Goal: Transaction & Acquisition: Book appointment/travel/reservation

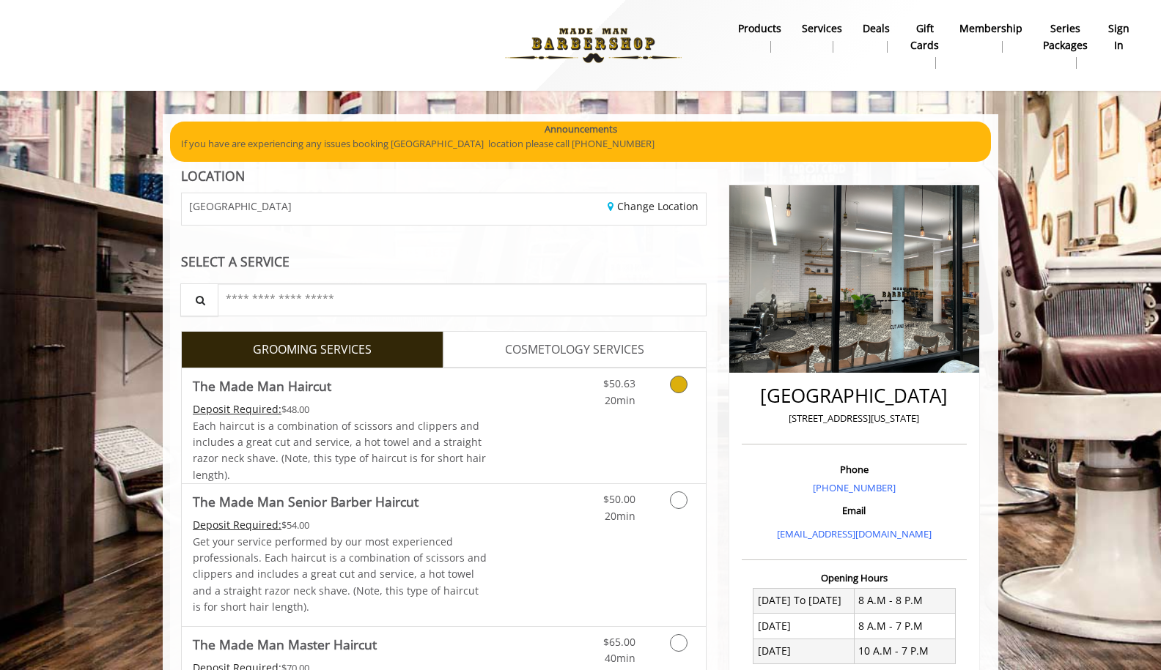
click at [676, 387] on icon "Grooming services" at bounding box center [679, 385] width 18 height 18
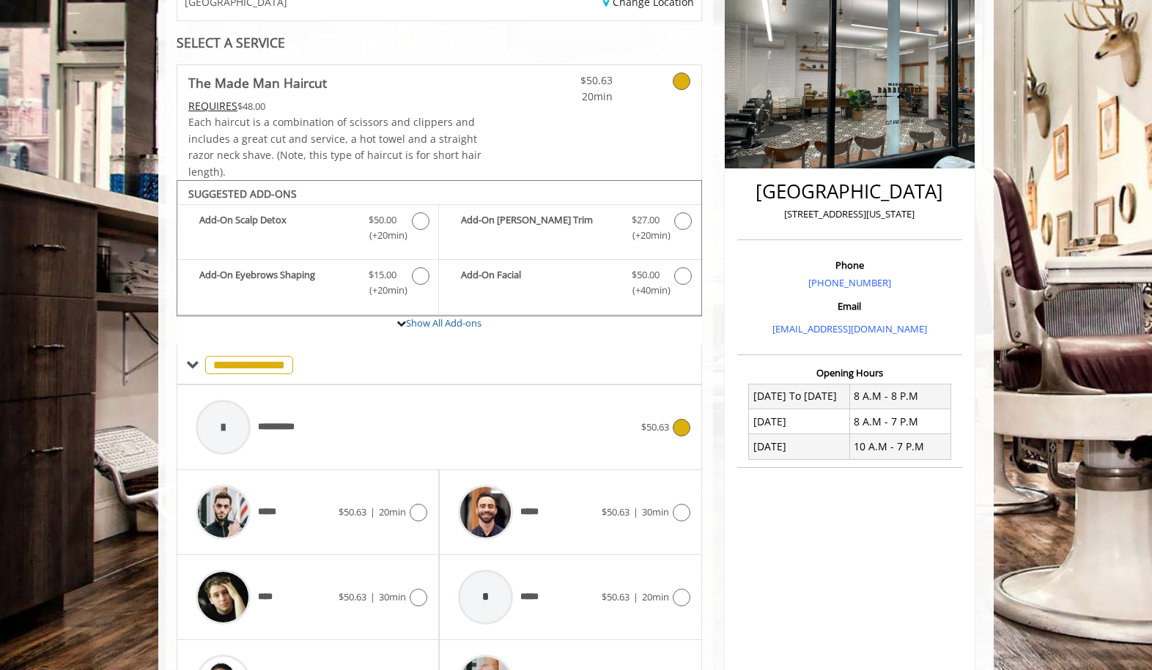
scroll to position [310, 0]
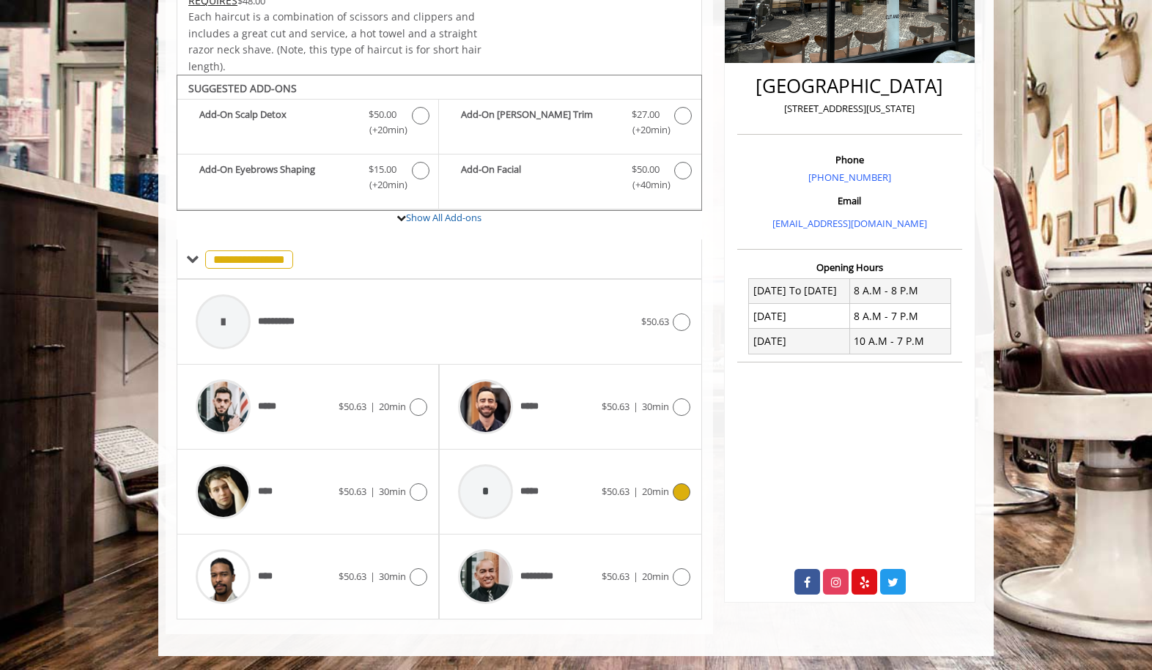
click at [679, 481] on div "* ***** $50.63 | 20min" at bounding box center [570, 492] width 239 height 70
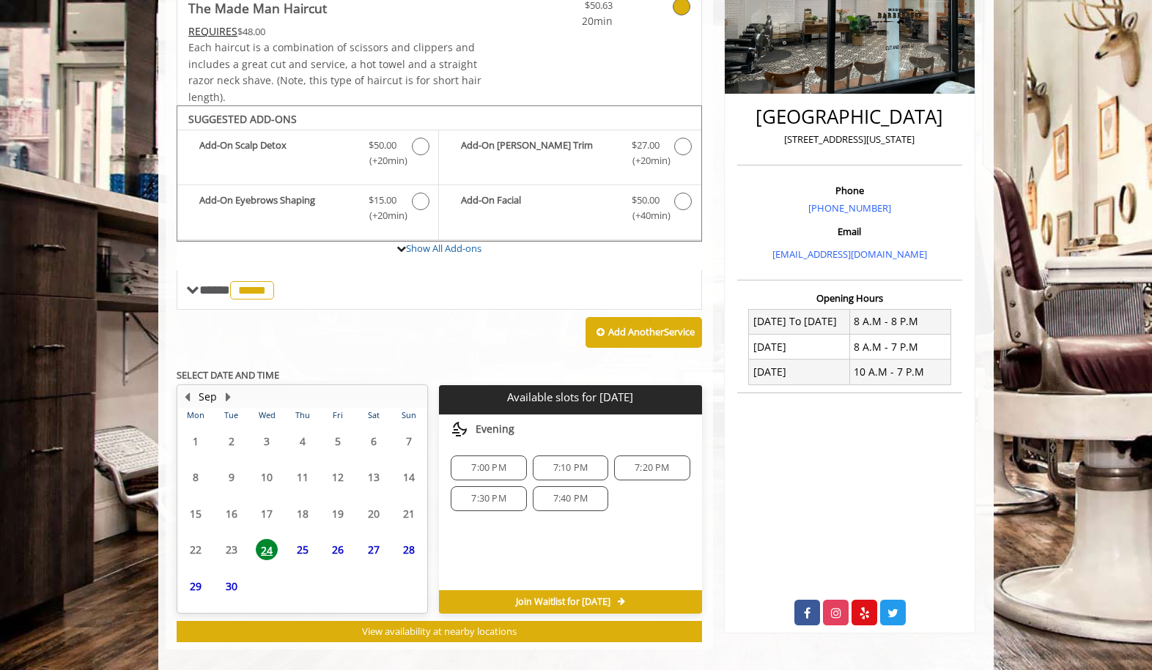
scroll to position [295, 0]
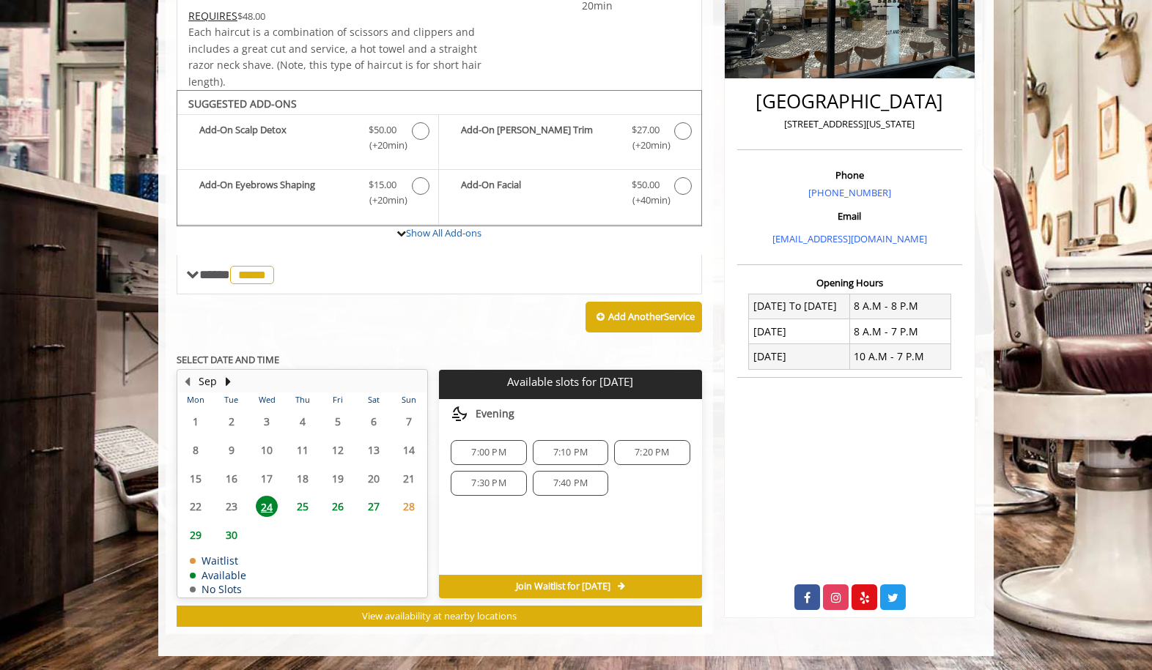
click at [303, 502] on span "25" at bounding box center [303, 506] width 22 height 21
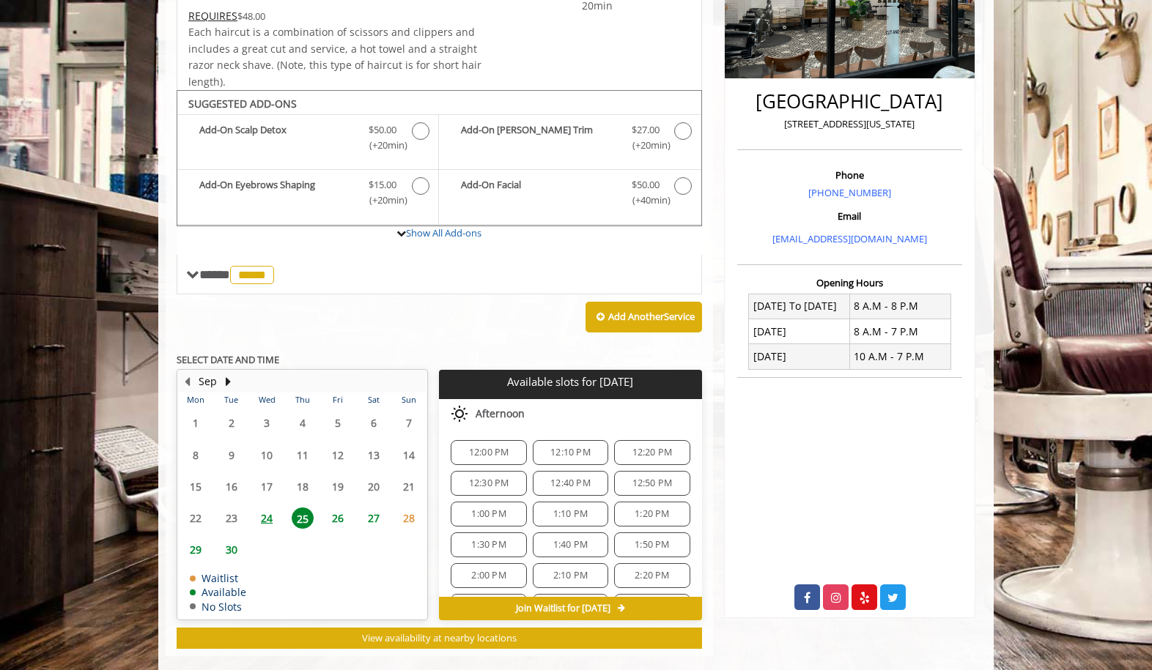
scroll to position [317, 0]
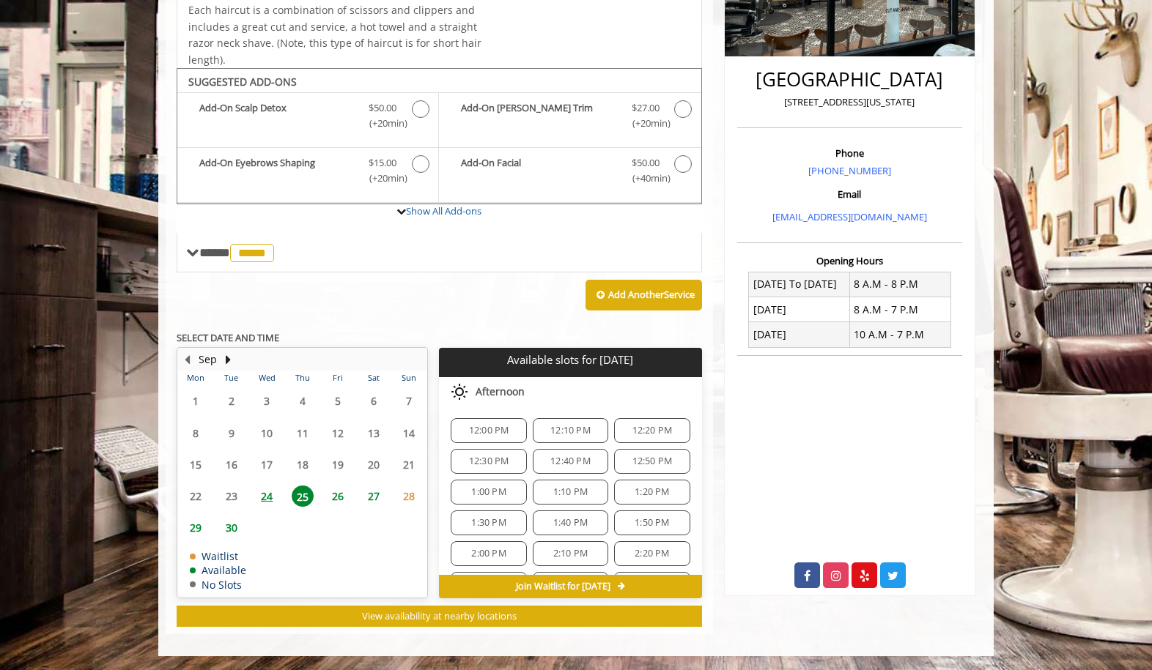
click at [492, 421] on div "12:00 PM" at bounding box center [488, 430] width 75 height 25
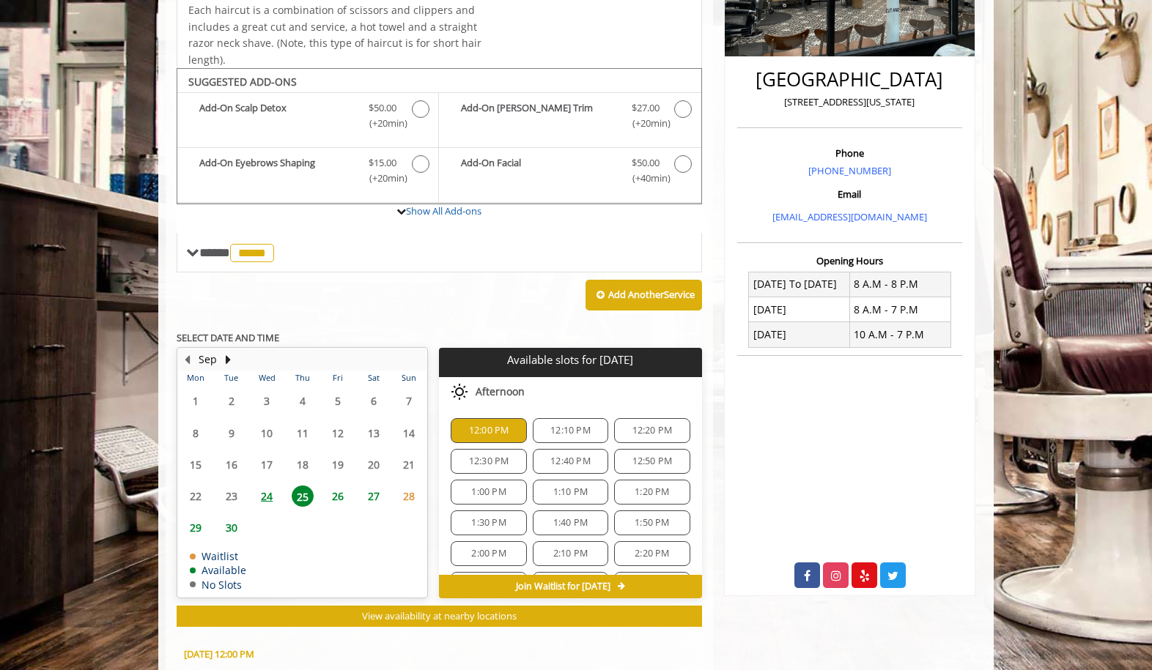
scroll to position [581, 0]
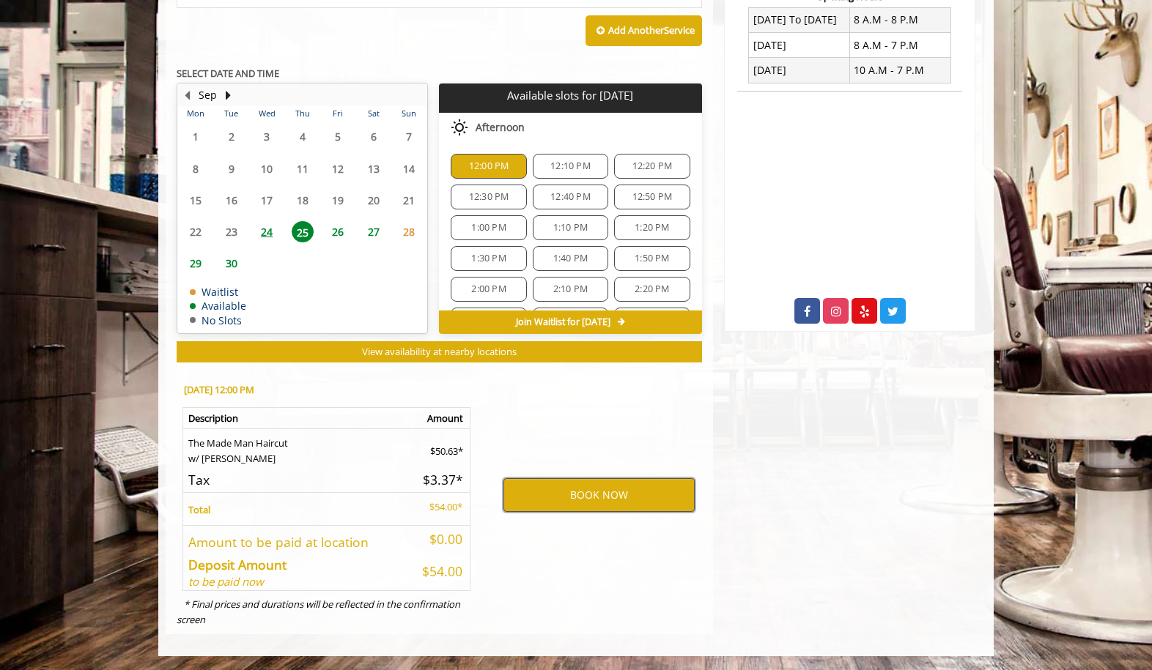
click at [616, 491] on button "BOOK NOW" at bounding box center [598, 495] width 191 height 34
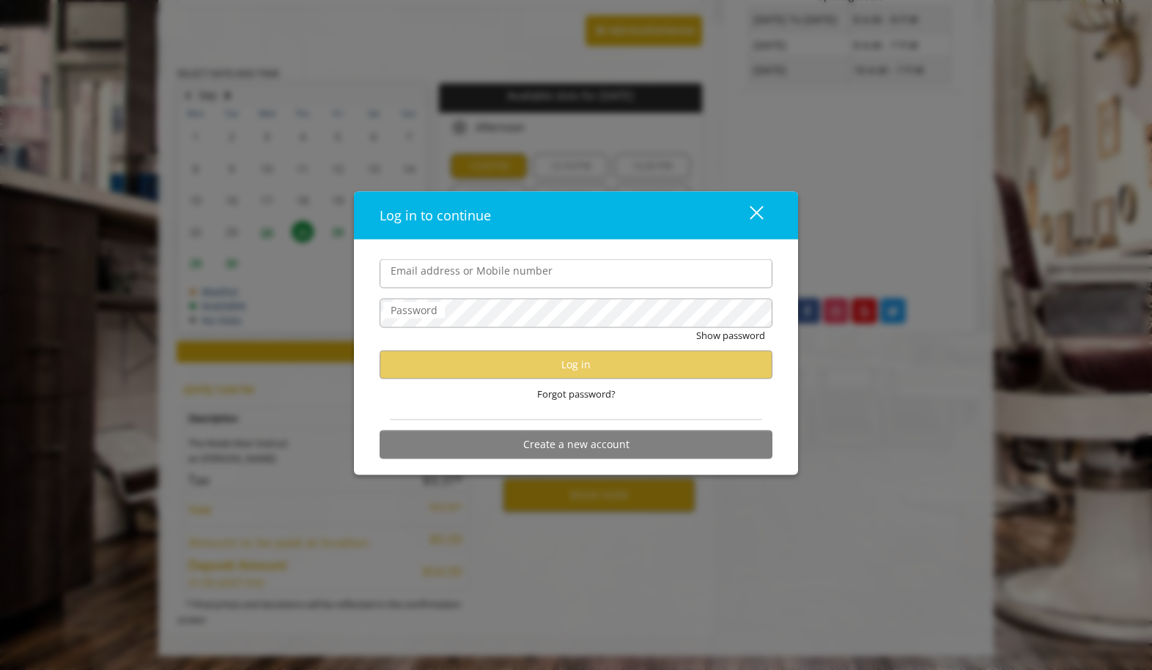
type input "**********"
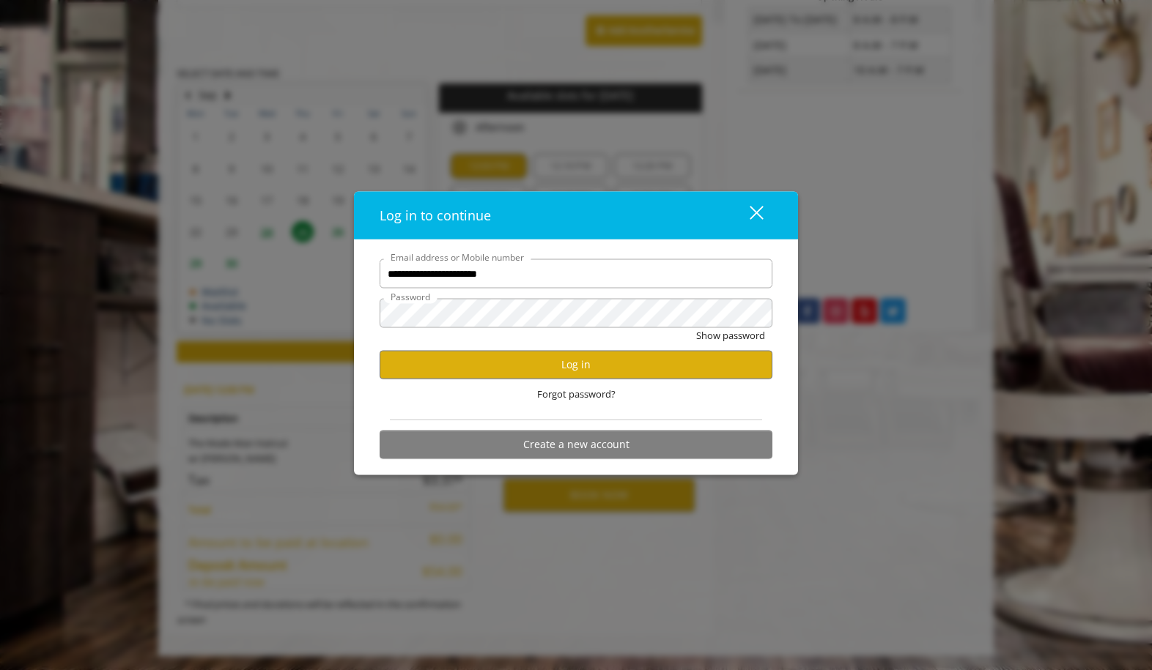
scroll to position [0, 0]
click at [558, 369] on button "Log in" at bounding box center [576, 364] width 393 height 29
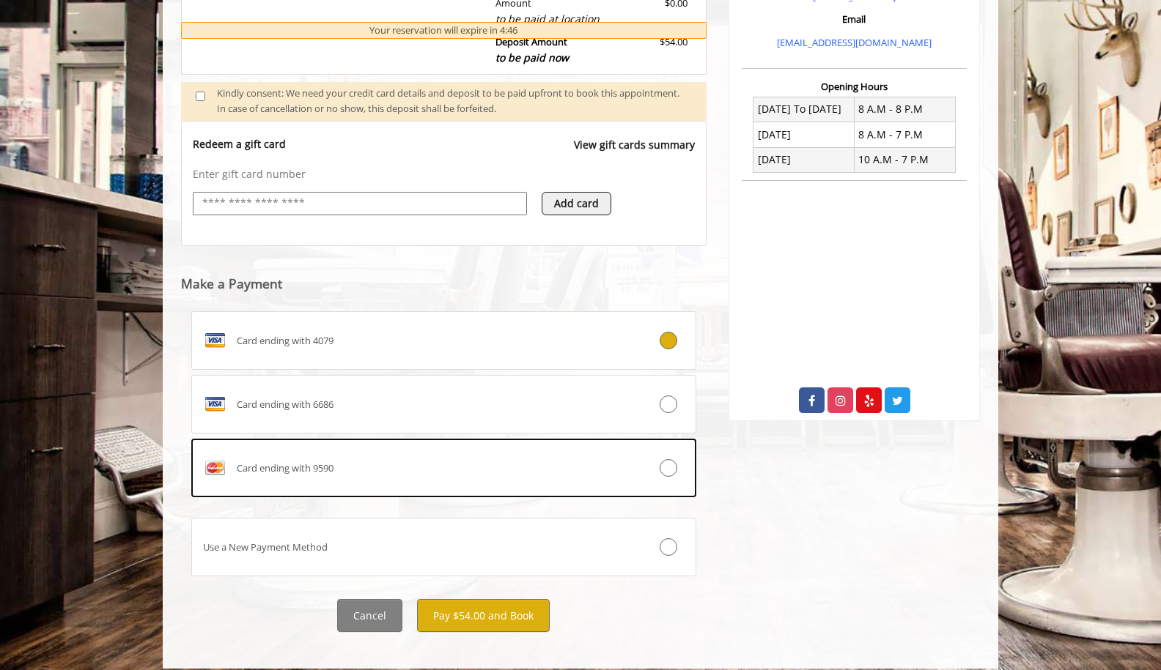
scroll to position [492, 0]
click at [469, 613] on button "Pay $54.00 and Book" at bounding box center [483, 615] width 133 height 33
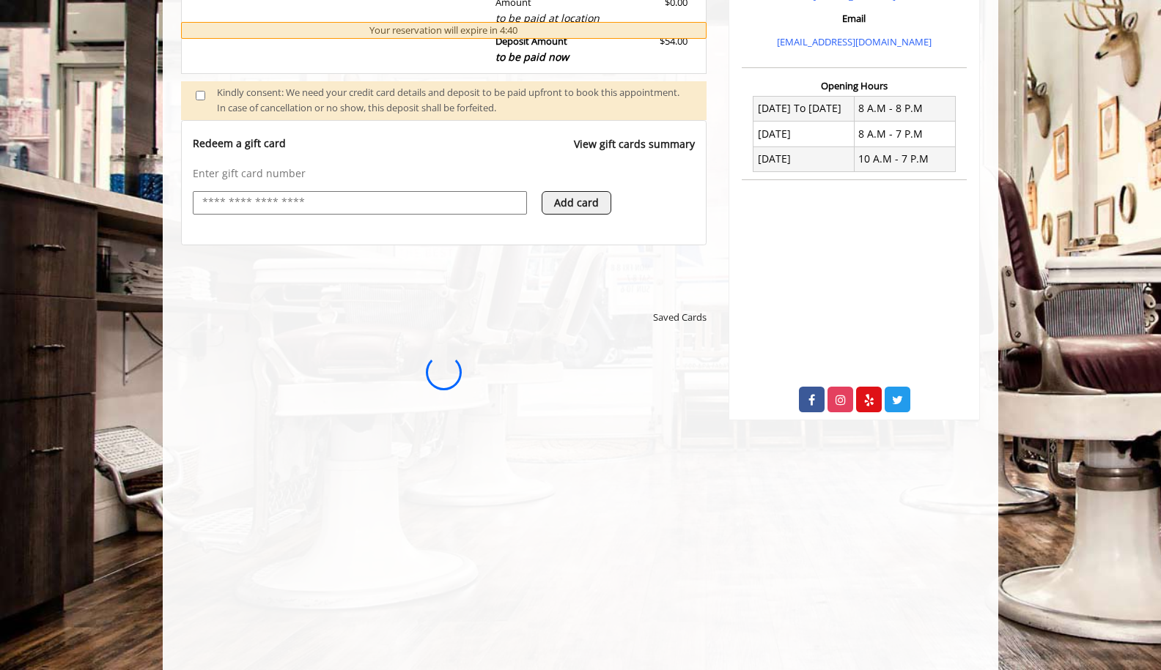
scroll to position [0, 0]
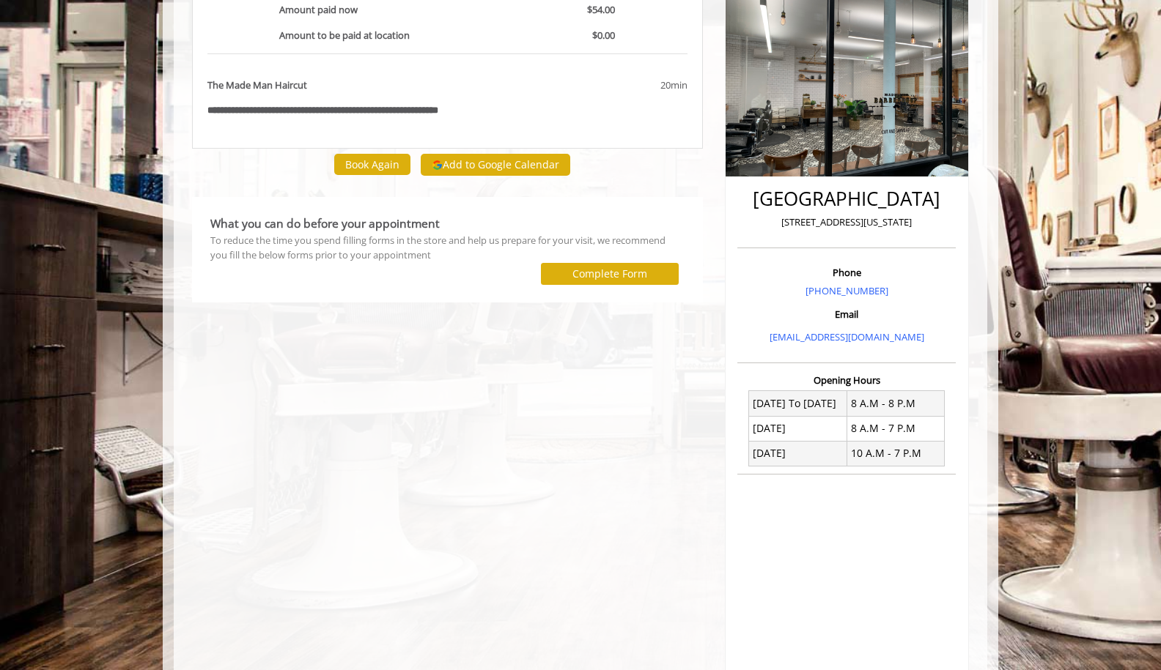
scroll to position [240, 0]
